Goal: Information Seeking & Learning: Learn about a topic

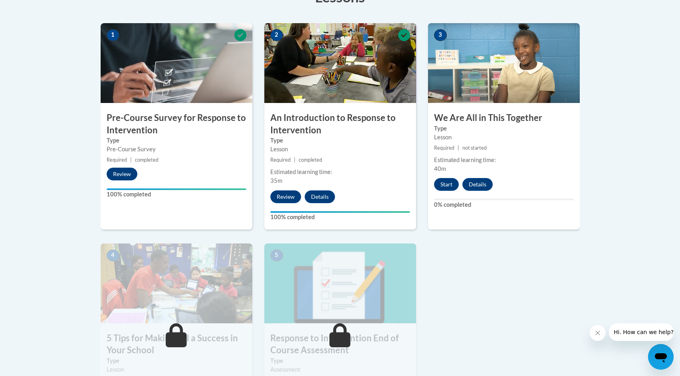
scroll to position [246, 0]
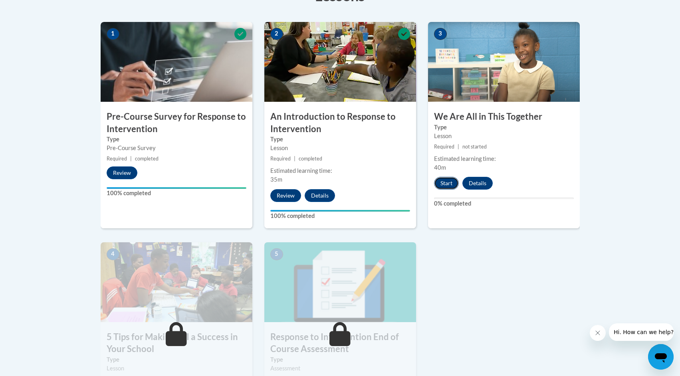
click at [448, 184] on button "Start" at bounding box center [446, 183] width 25 height 13
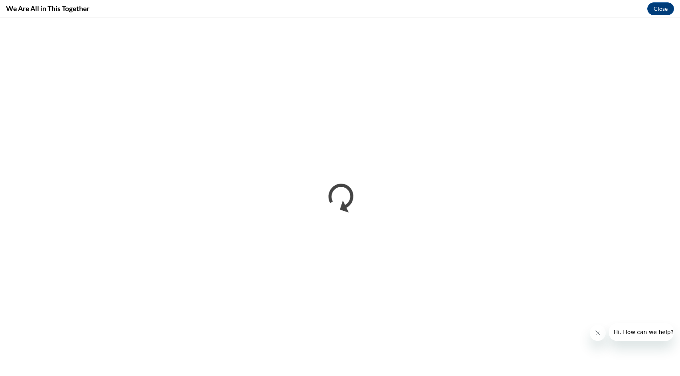
scroll to position [0, 0]
